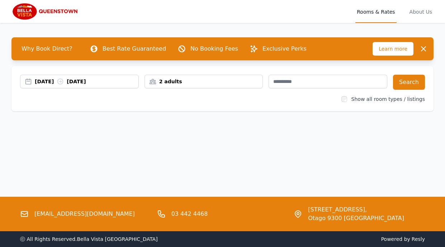
click at [28, 81] on div "[DATE] [DATE]" at bounding box center [79, 81] width 118 height 7
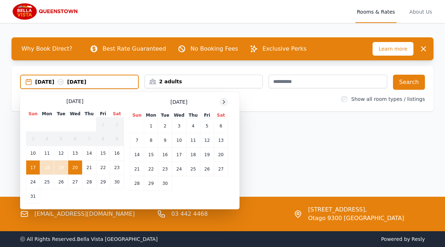
click at [224, 102] on icon at bounding box center [224, 101] width 2 height 3
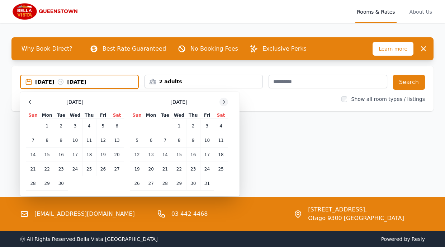
click at [224, 102] on icon at bounding box center [224, 101] width 2 height 3
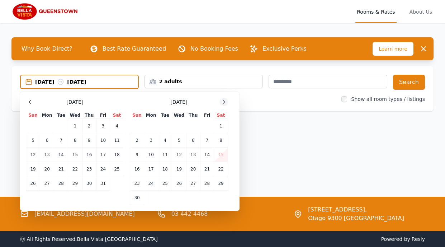
click at [224, 102] on icon at bounding box center [224, 101] width 2 height 3
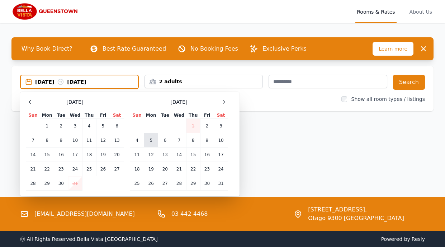
click at [151, 138] on td "5" at bounding box center [151, 140] width 14 height 14
click at [194, 140] on td "8" at bounding box center [193, 140] width 14 height 14
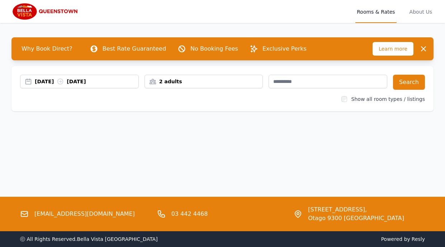
click at [156, 81] on div "2 adults" at bounding box center [204, 81] width 118 height 7
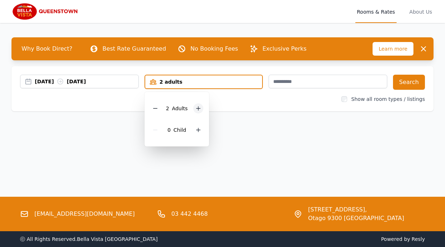
click at [197, 108] on icon at bounding box center [199, 108] width 6 height 6
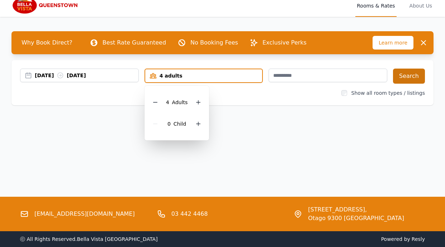
click at [414, 74] on button "Search" at bounding box center [409, 76] width 32 height 15
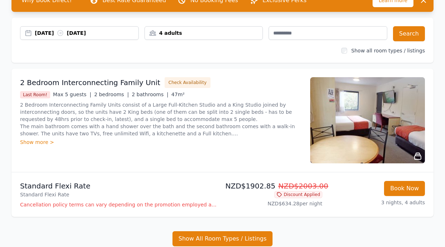
scroll to position [42, 0]
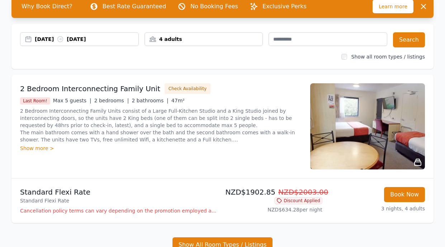
click at [64, 39] on icon at bounding box center [60, 39] width 7 height 7
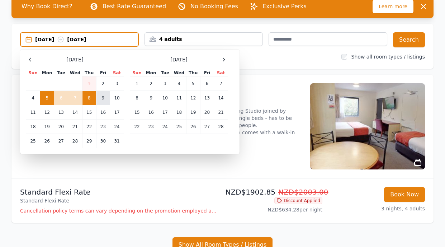
click at [104, 96] on td "9" at bounding box center [103, 98] width 14 height 14
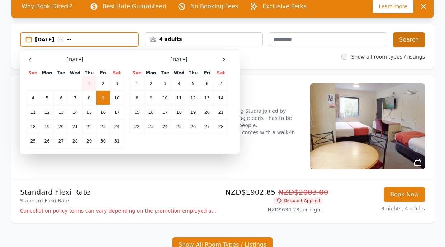
click at [418, 40] on button "Search" at bounding box center [409, 39] width 32 height 15
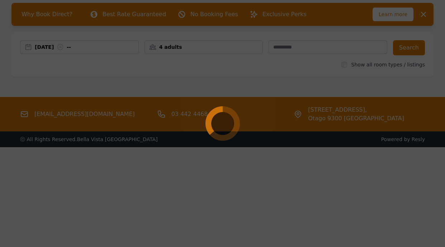
click at [253, 59] on div at bounding box center [222, 123] width 445 height 247
click at [359, 64] on div at bounding box center [222, 123] width 445 height 247
click at [351, 64] on div at bounding box center [222, 123] width 445 height 247
click at [399, 47] on div at bounding box center [222, 123] width 445 height 247
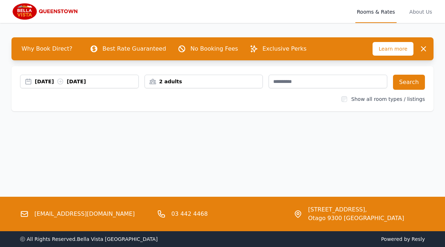
click at [163, 81] on div "2 adults" at bounding box center [204, 81] width 118 height 7
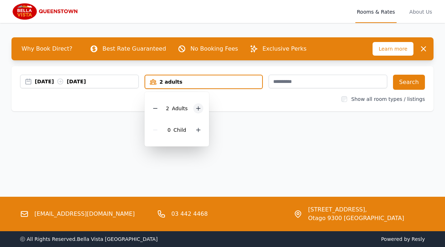
click at [197, 109] on icon at bounding box center [199, 108] width 6 height 6
click at [197, 108] on icon at bounding box center [199, 108] width 6 height 6
click at [28, 80] on div "[DATE] [DATE]" at bounding box center [79, 81] width 118 height 7
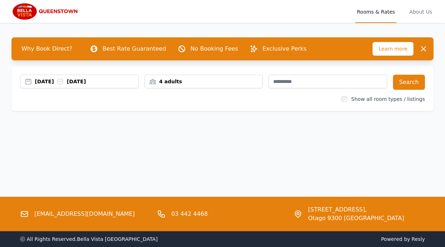
click at [28, 80] on div "[DATE] [DATE]" at bounding box center [79, 81] width 118 height 7
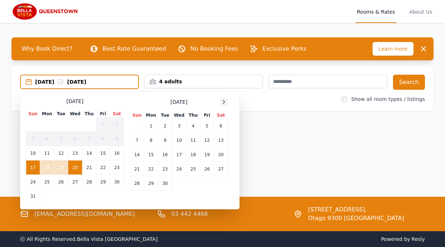
click at [224, 102] on icon at bounding box center [224, 102] width 6 height 6
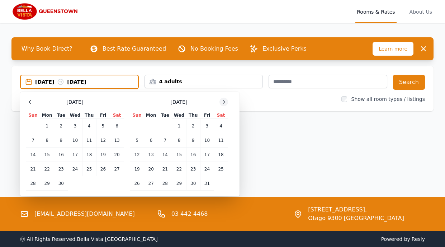
click at [224, 102] on icon at bounding box center [224, 102] width 6 height 6
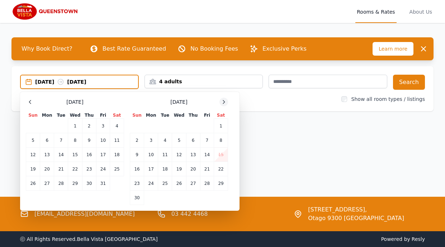
click at [224, 102] on icon at bounding box center [224, 102] width 6 height 6
click at [224, 101] on icon at bounding box center [224, 102] width 6 height 6
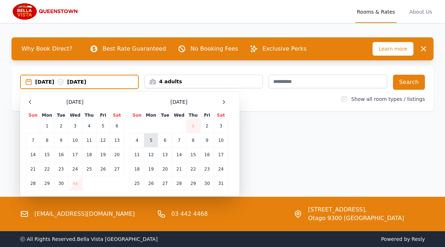
click at [149, 137] on td "5" at bounding box center [151, 140] width 14 height 14
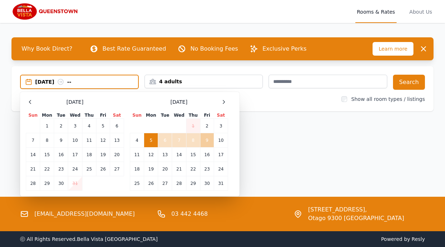
click at [207, 139] on td "9" at bounding box center [207, 140] width 14 height 14
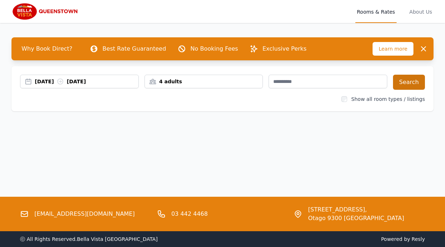
click at [406, 83] on button "Search" at bounding box center [409, 82] width 32 height 15
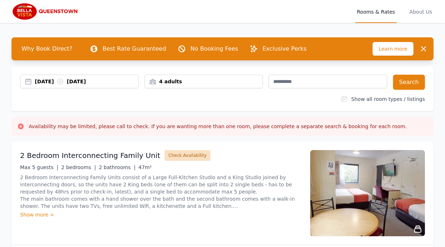
click at [175, 155] on button "Check Availability" at bounding box center [188, 155] width 46 height 11
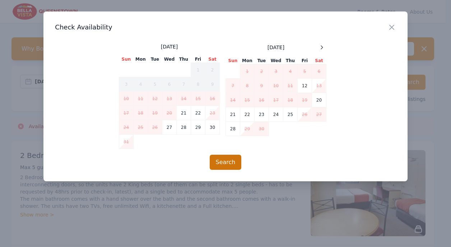
click at [219, 166] on button "Search" at bounding box center [226, 162] width 32 height 15
